Goal: Communication & Community: Answer question/provide support

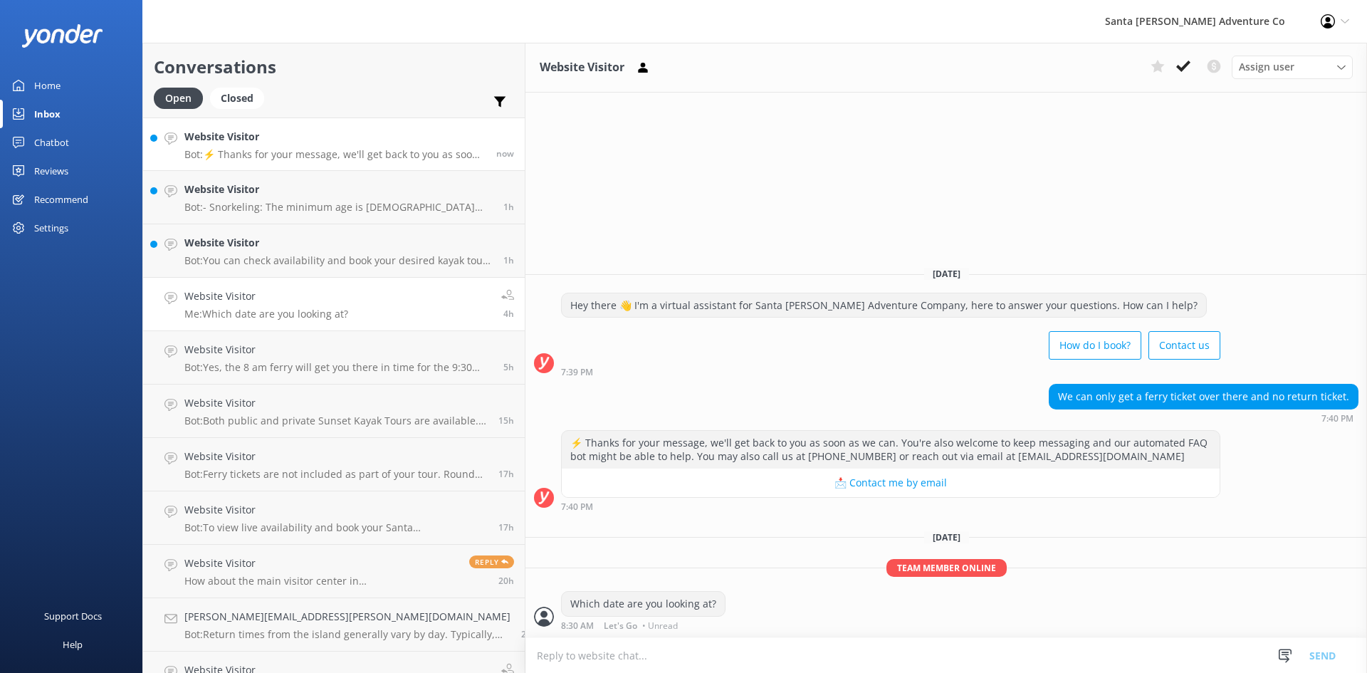
click at [261, 133] on h4 "Website Visitor" at bounding box center [334, 137] width 301 height 16
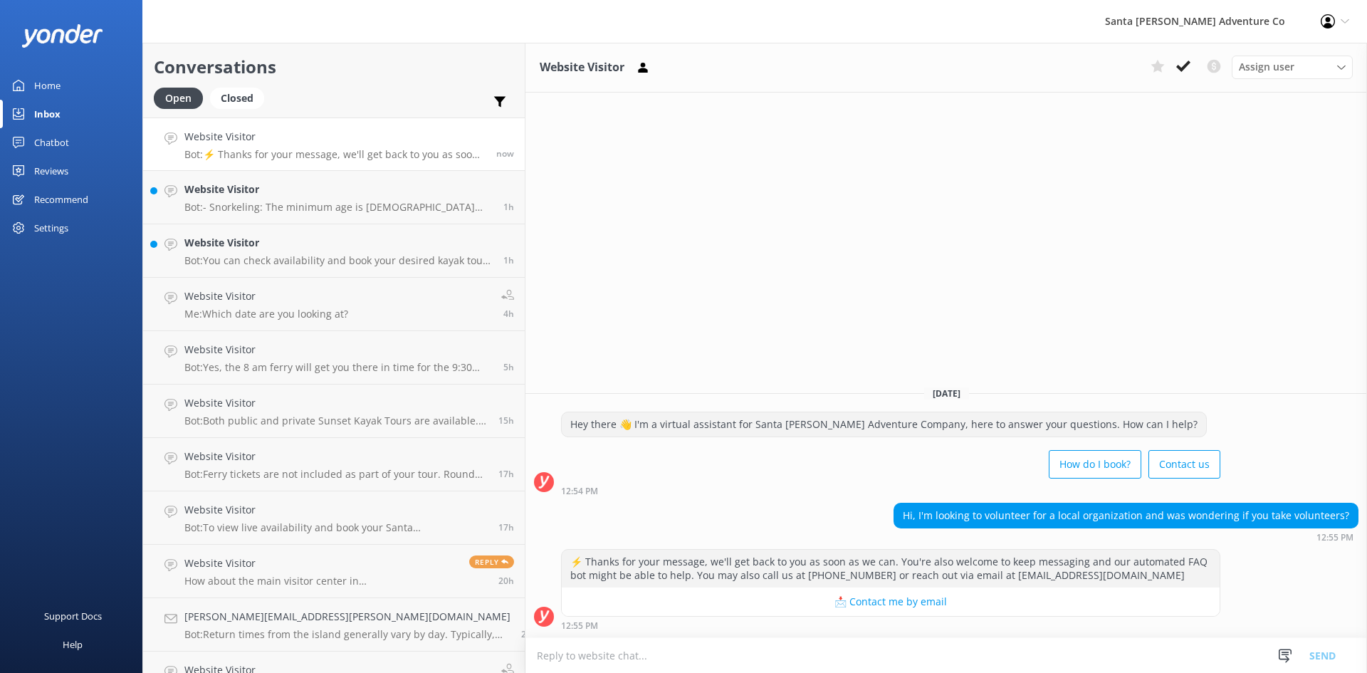
click at [649, 651] on textarea at bounding box center [946, 655] width 842 height 35
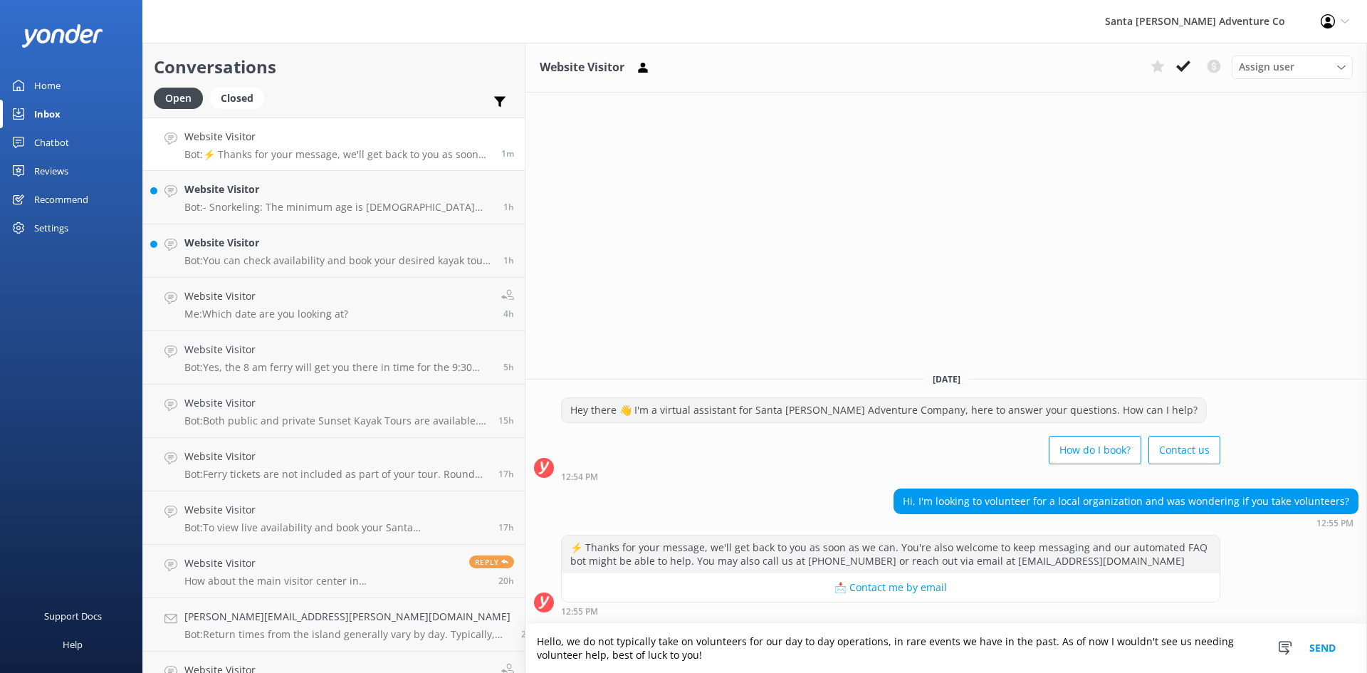
type textarea "Hello, we do not typically take on volunteers for our day to day operations, in…"
click at [1321, 650] on button "Send" at bounding box center [1322, 648] width 53 height 49
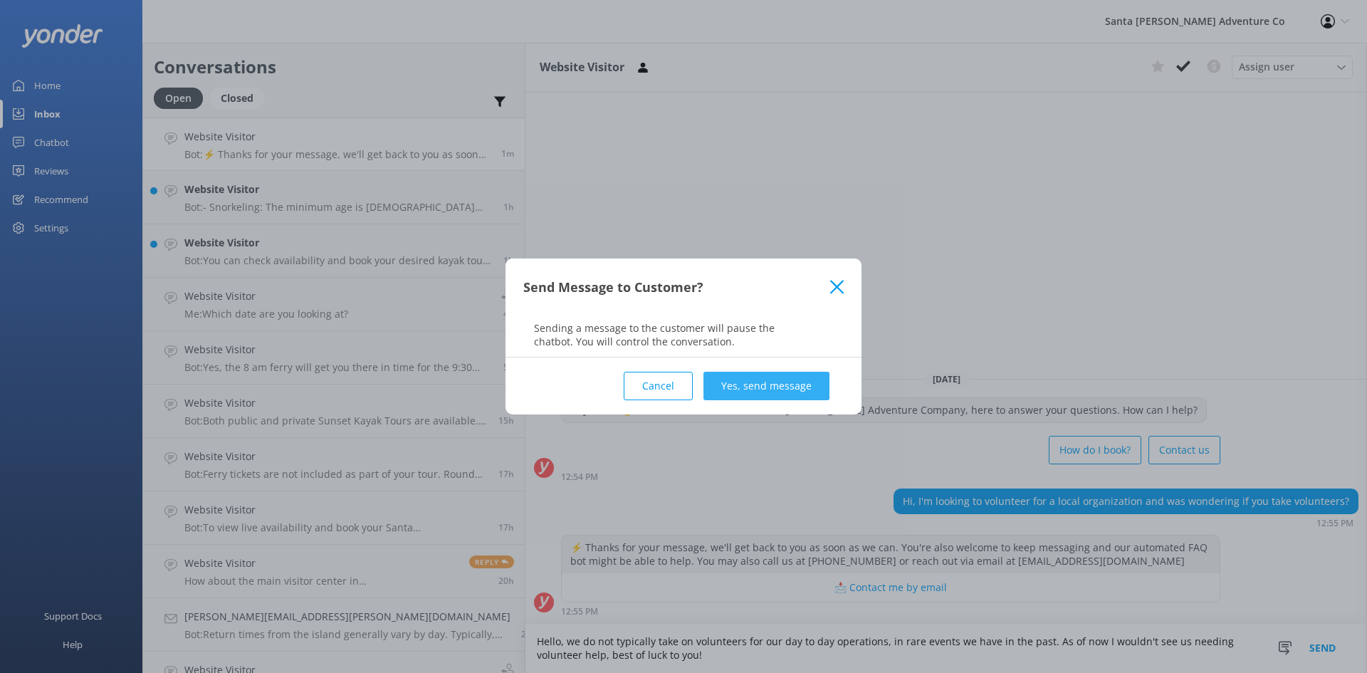
click at [749, 392] on button "Yes, send message" at bounding box center [766, 386] width 126 height 28
